Goal: Task Accomplishment & Management: Manage account settings

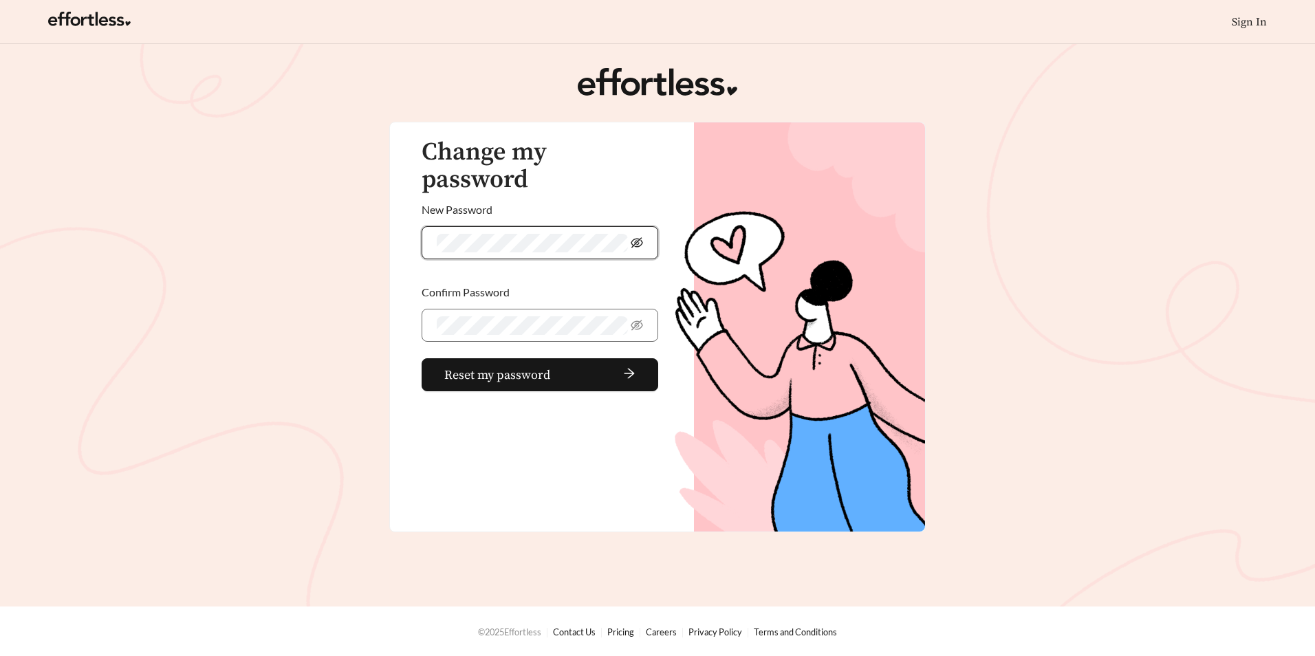
click at [641, 237] on icon "eye-invisible" at bounding box center [637, 243] width 12 height 12
click at [530, 366] on span "Reset my password" at bounding box center [497, 375] width 106 height 19
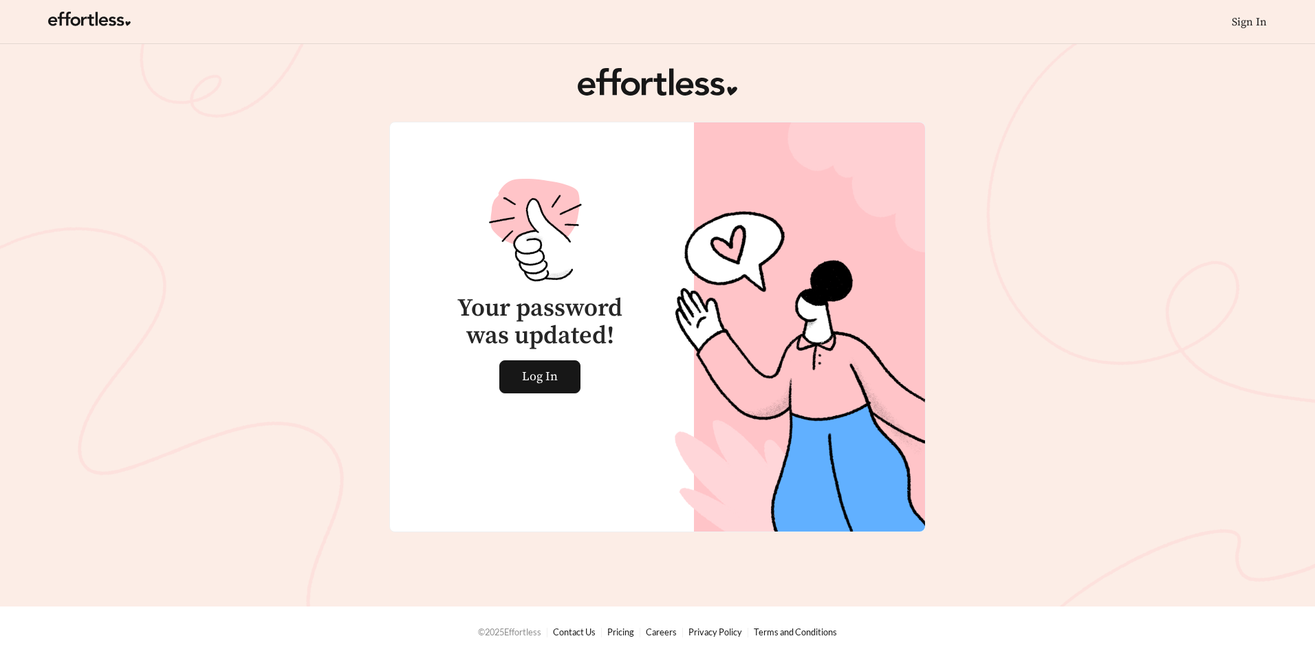
click at [547, 353] on div "Your password was updated! Log In" at bounding box center [532, 266] width 252 height 254
click at [547, 369] on span "Log In" at bounding box center [540, 377] width 36 height 32
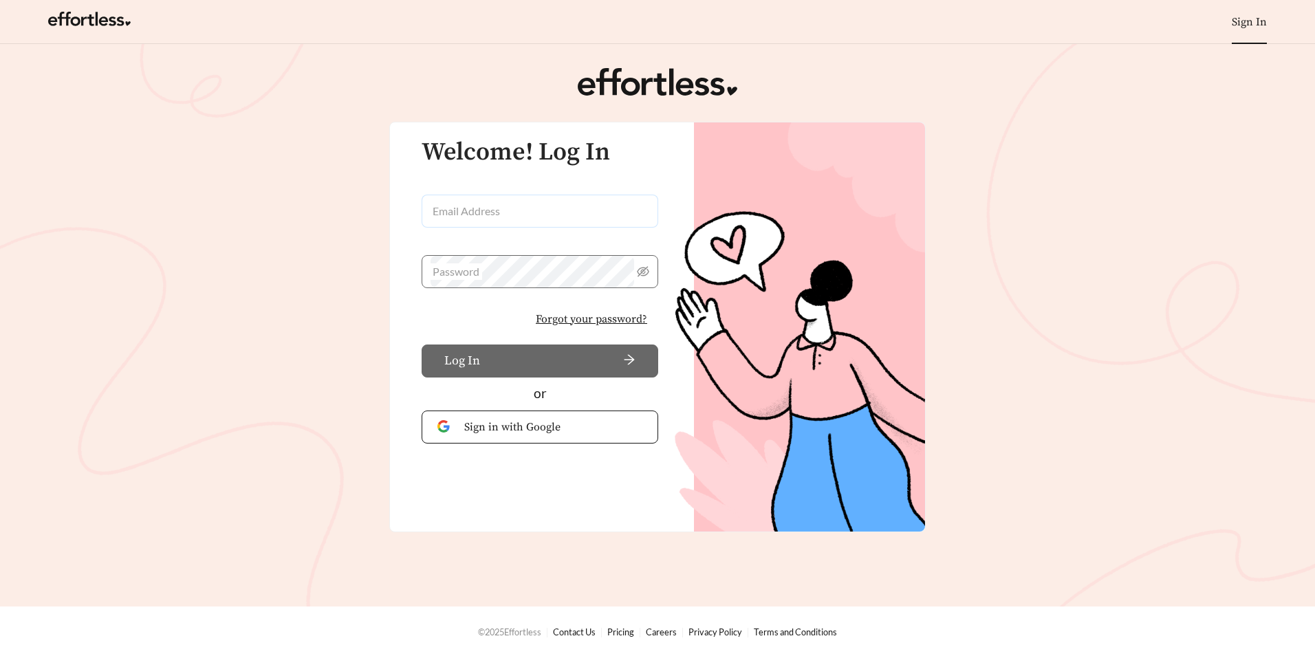
type input "**********"
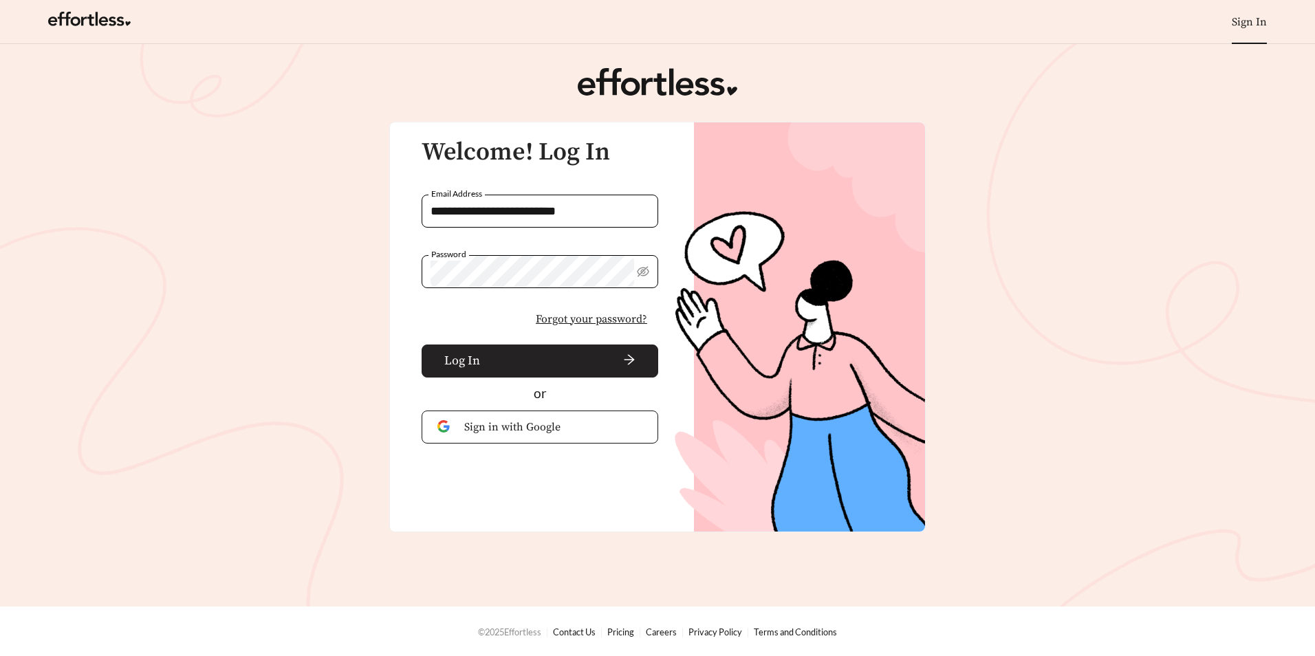
click at [509, 359] on span "arrow-right" at bounding box center [561, 360] width 150 height 15
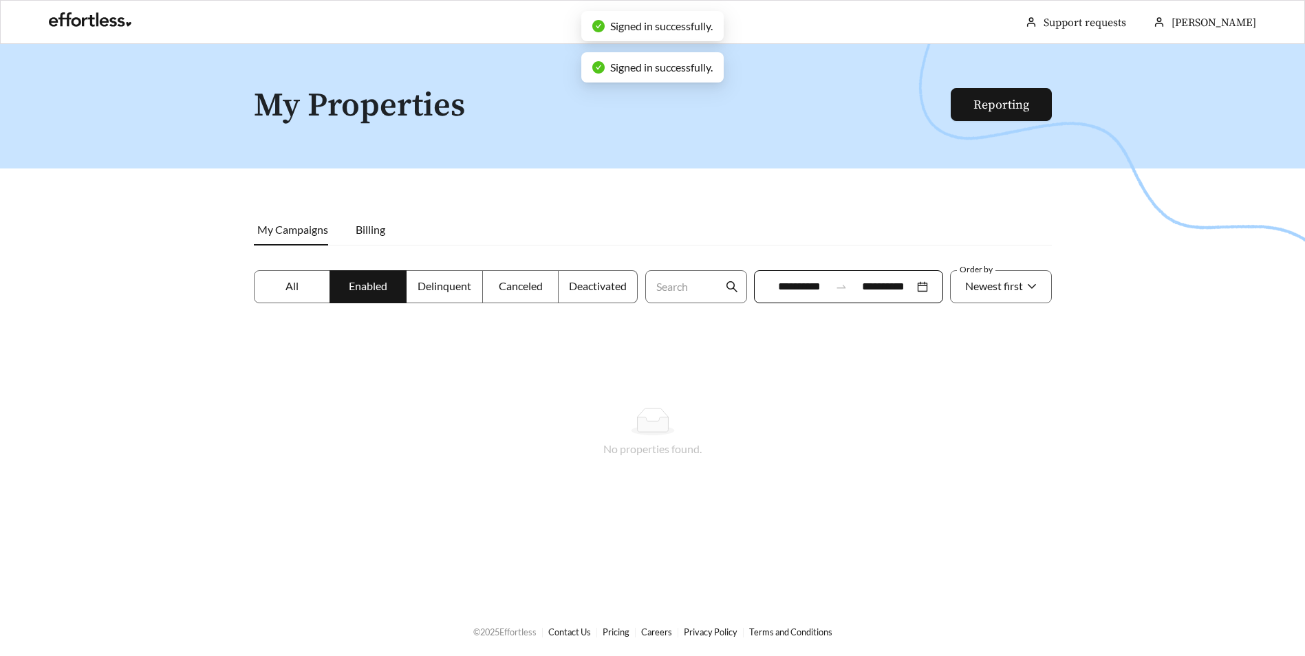
click at [312, 292] on label "All" at bounding box center [292, 286] width 77 height 33
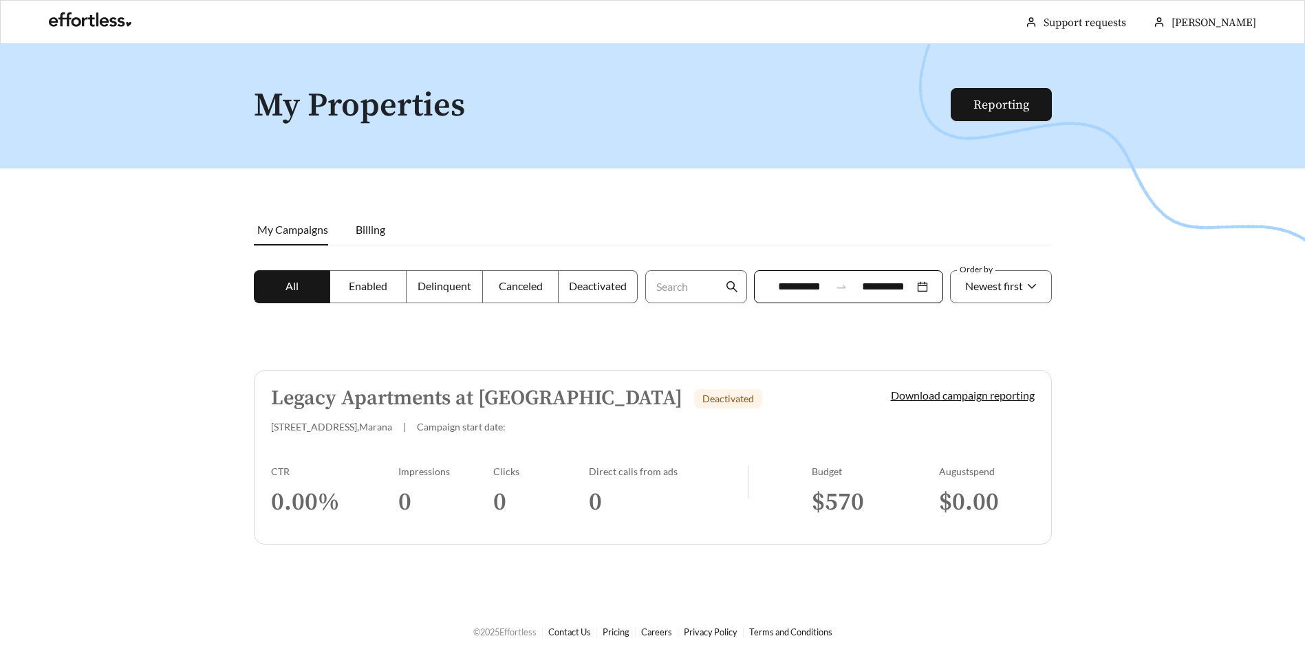
click at [750, 400] on div "Legacy Apartments at [GEOGRAPHIC_DATA] Deactivated" at bounding box center [557, 398] width 573 height 23
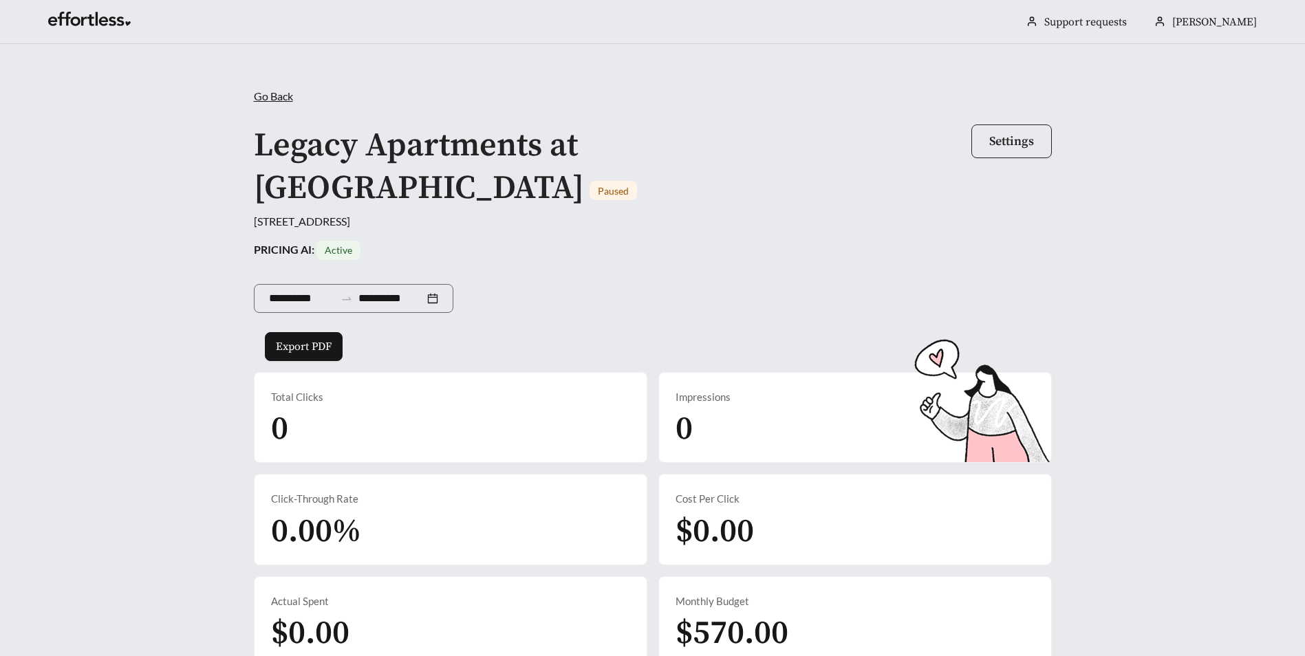
click at [985, 144] on button "Settings" at bounding box center [1011, 141] width 80 height 34
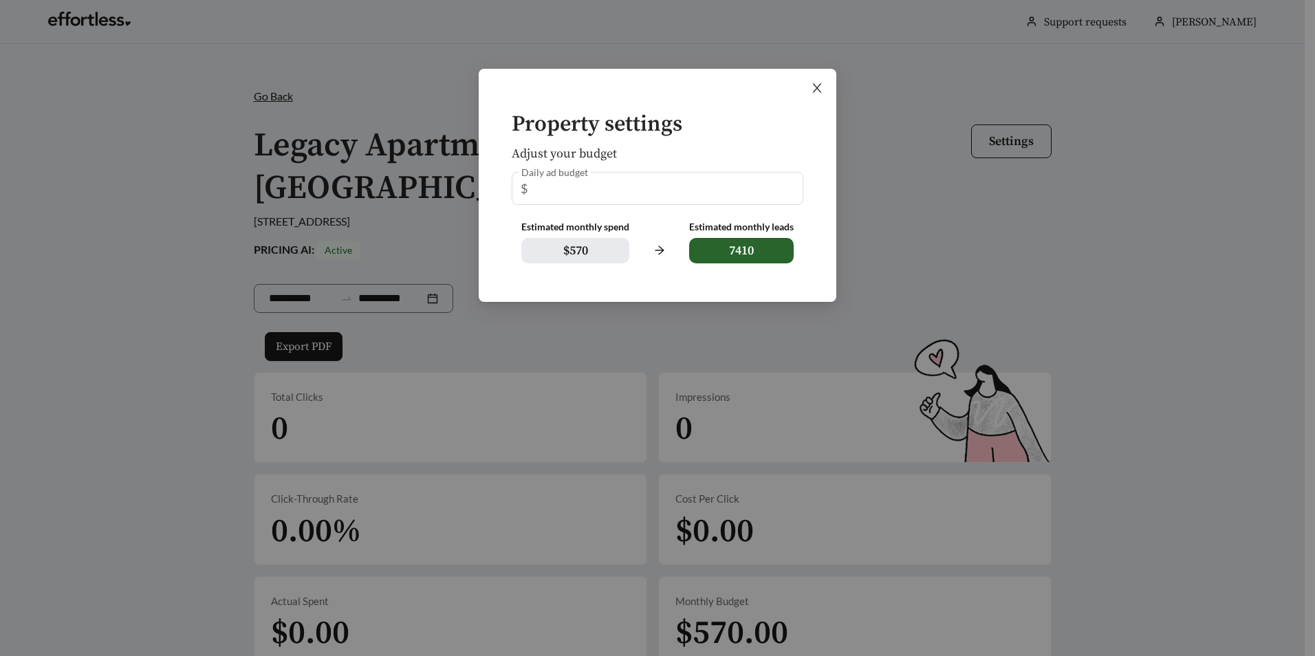
click at [816, 91] on icon "close" at bounding box center [817, 88] width 12 height 12
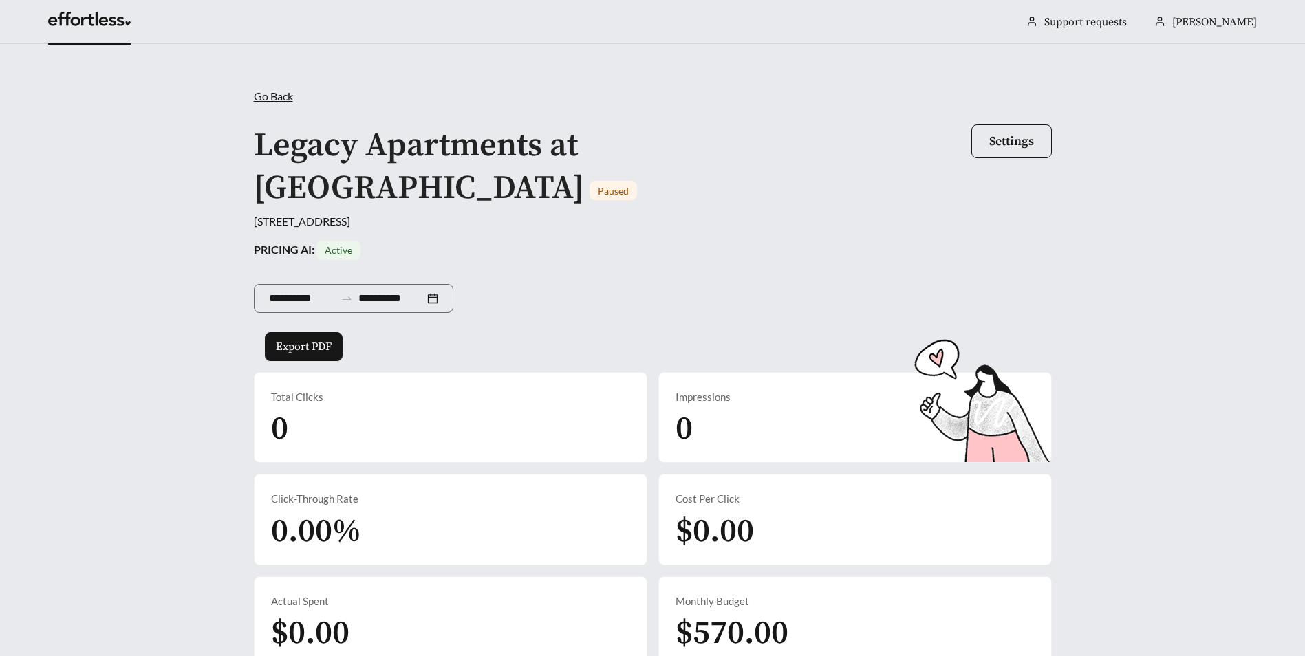
click at [83, 17] on link at bounding box center [89, 23] width 83 height 14
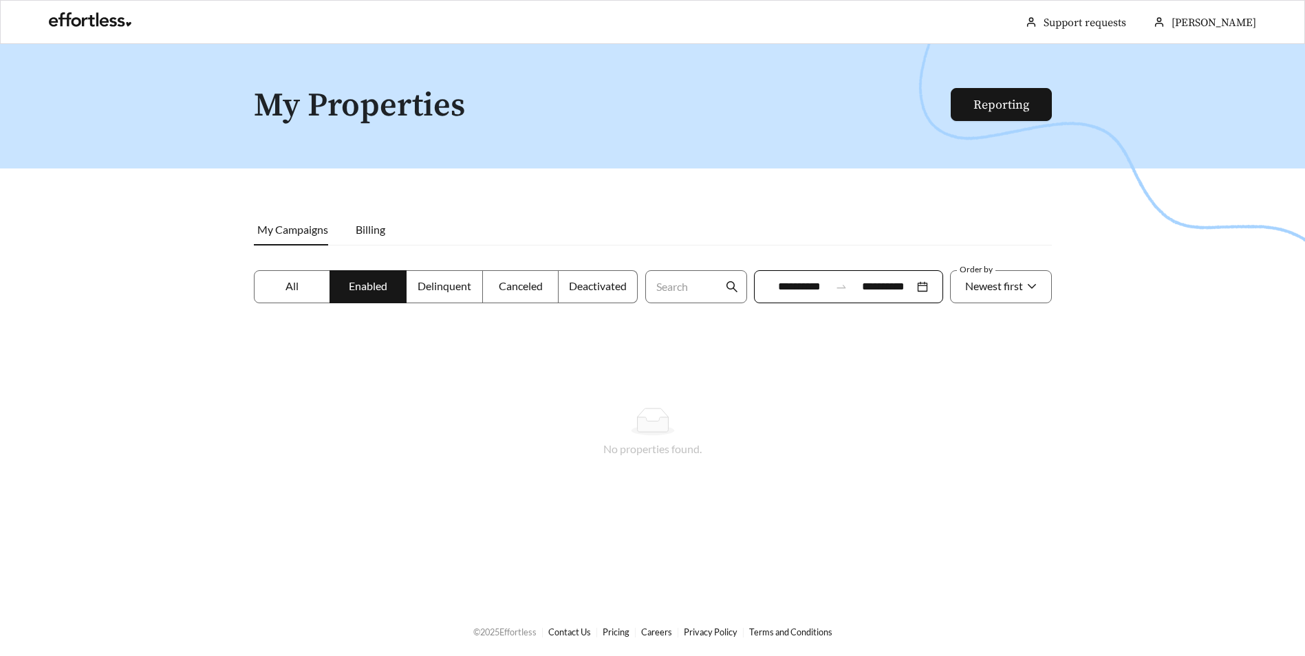
click at [595, 290] on span "Deactivated" at bounding box center [598, 285] width 58 height 13
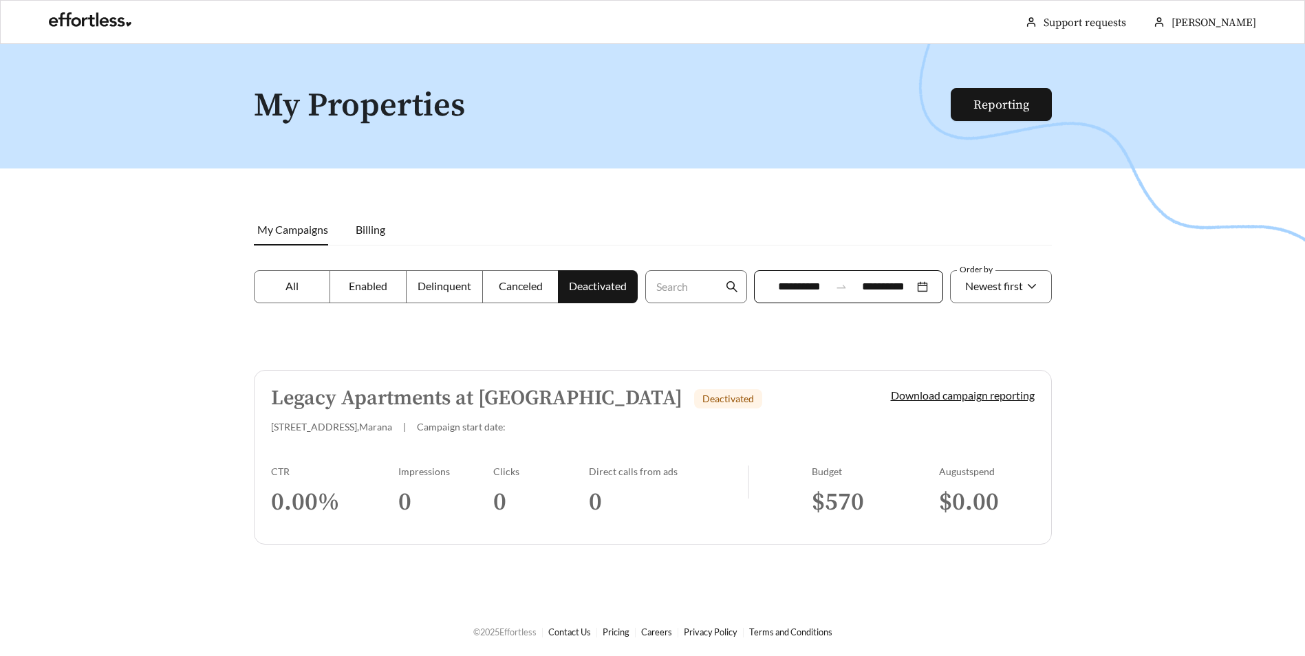
click at [531, 287] on span "Canceled" at bounding box center [521, 285] width 44 height 13
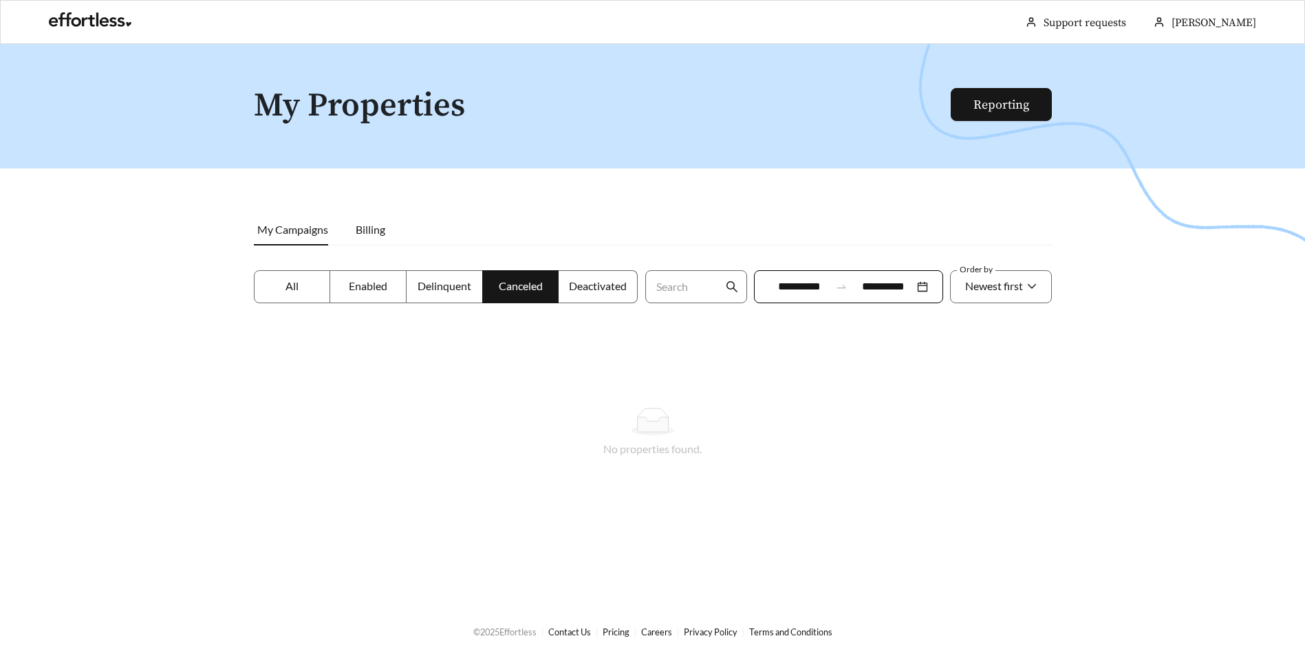
click at [274, 285] on label "All" at bounding box center [292, 286] width 77 height 33
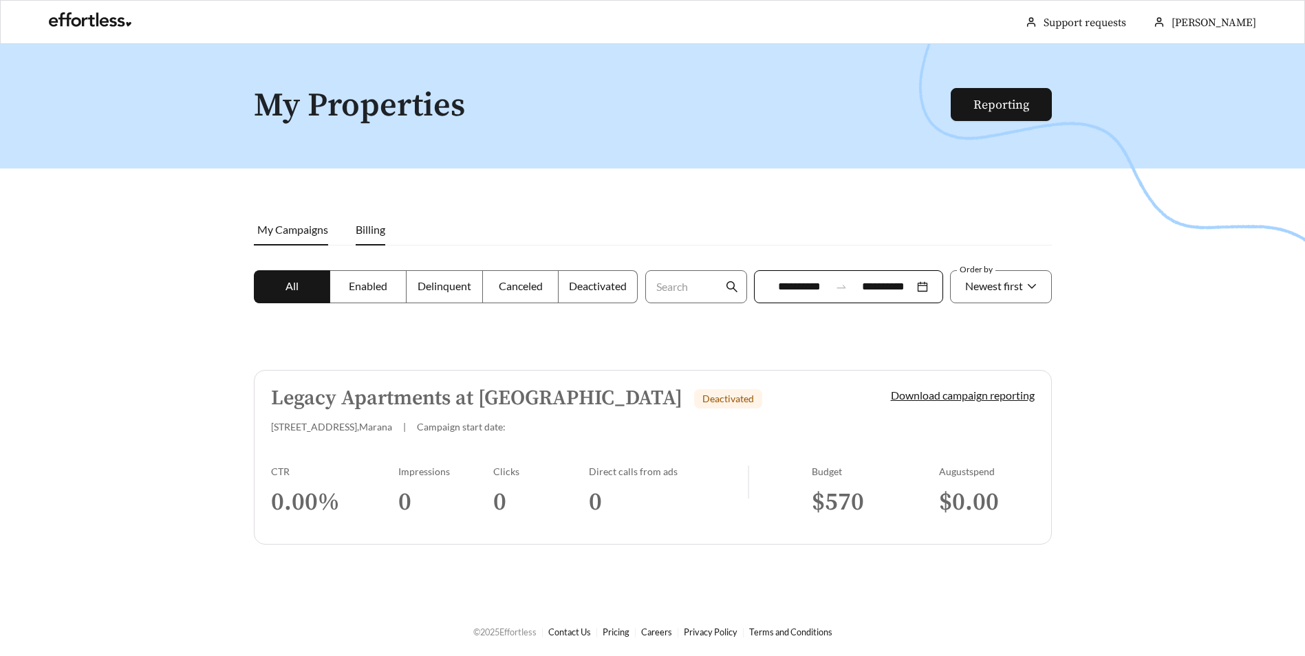
click at [367, 232] on span "Billing" at bounding box center [371, 229] width 30 height 13
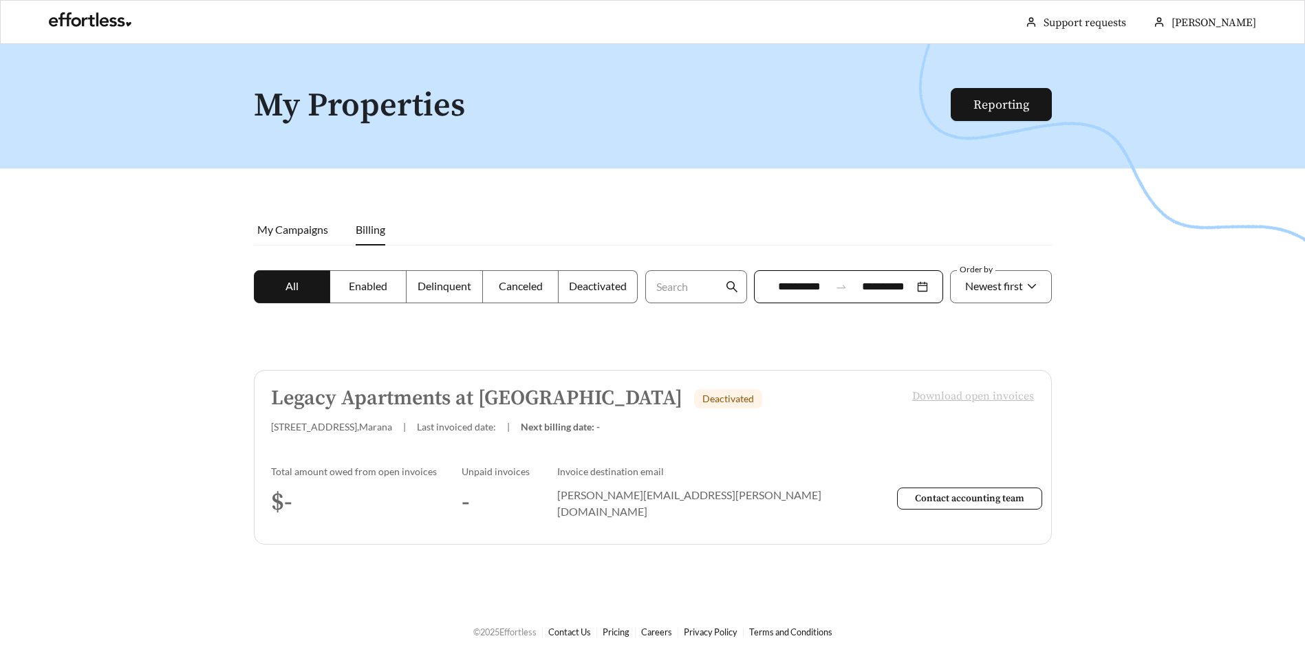
click at [284, 287] on span at bounding box center [292, 287] width 76 height 32
click at [338, 290] on label "Enabled" at bounding box center [368, 286] width 76 height 33
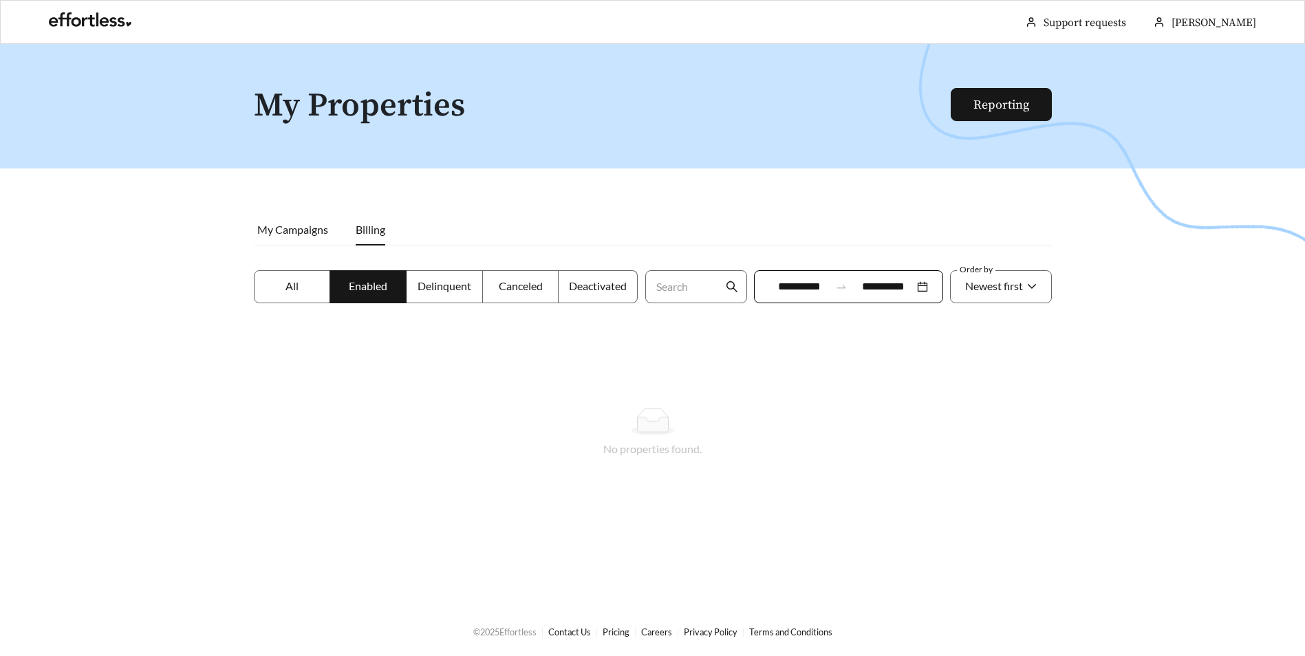
click at [311, 290] on label "All" at bounding box center [292, 286] width 77 height 33
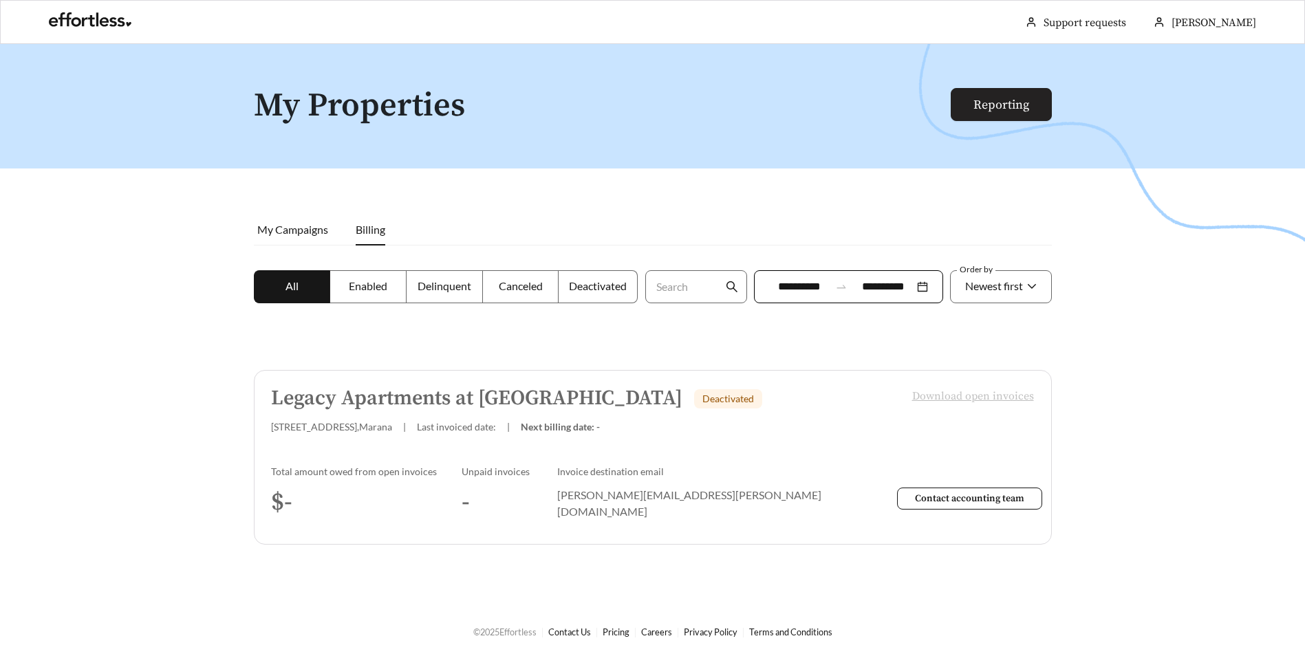
click at [973, 111] on link "Reporting" at bounding box center [1001, 105] width 56 height 16
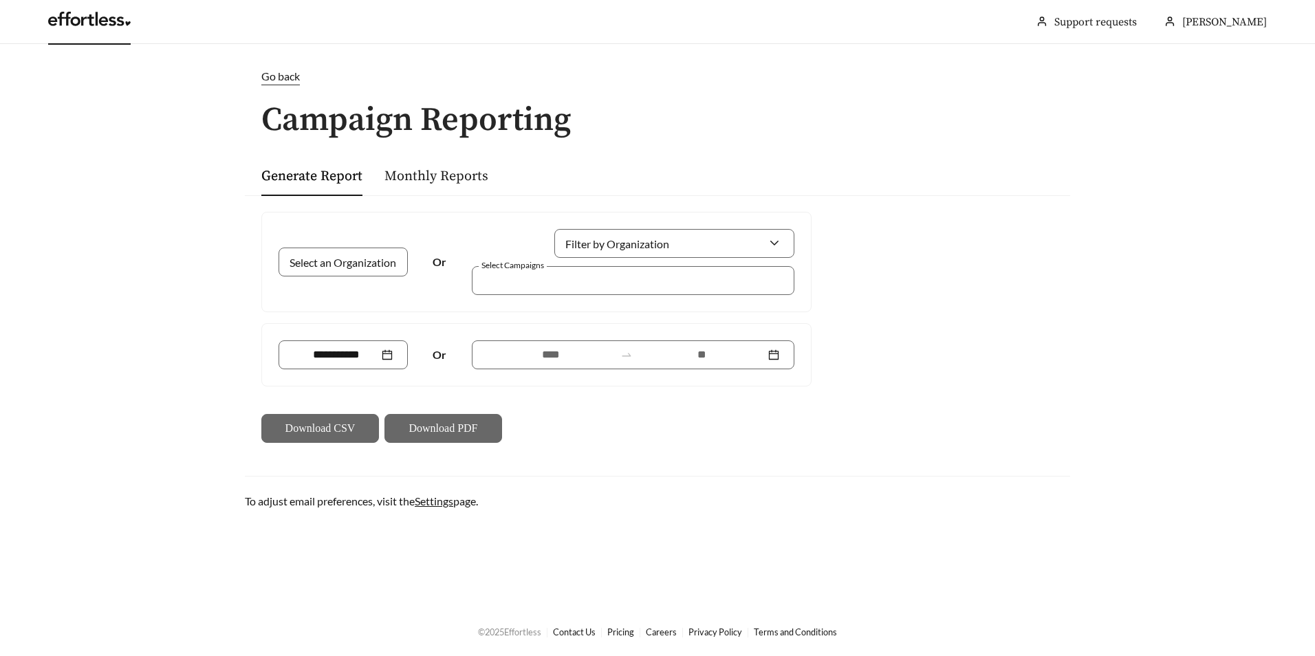
click at [85, 30] on link at bounding box center [89, 23] width 83 height 14
